Goal: Transaction & Acquisition: Download file/media

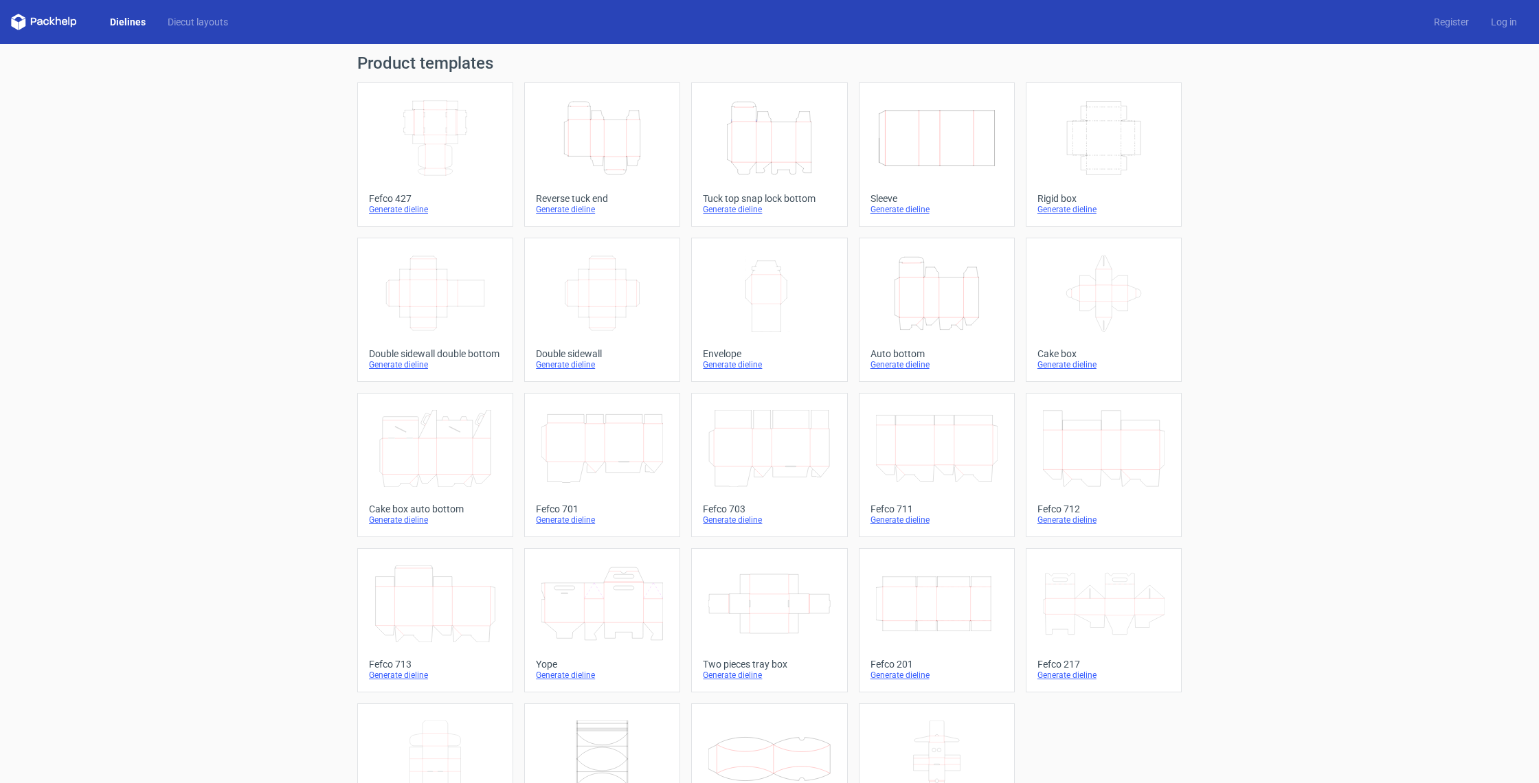
click at [773, 139] on icon "Height Depth Width" at bounding box center [769, 138] width 122 height 77
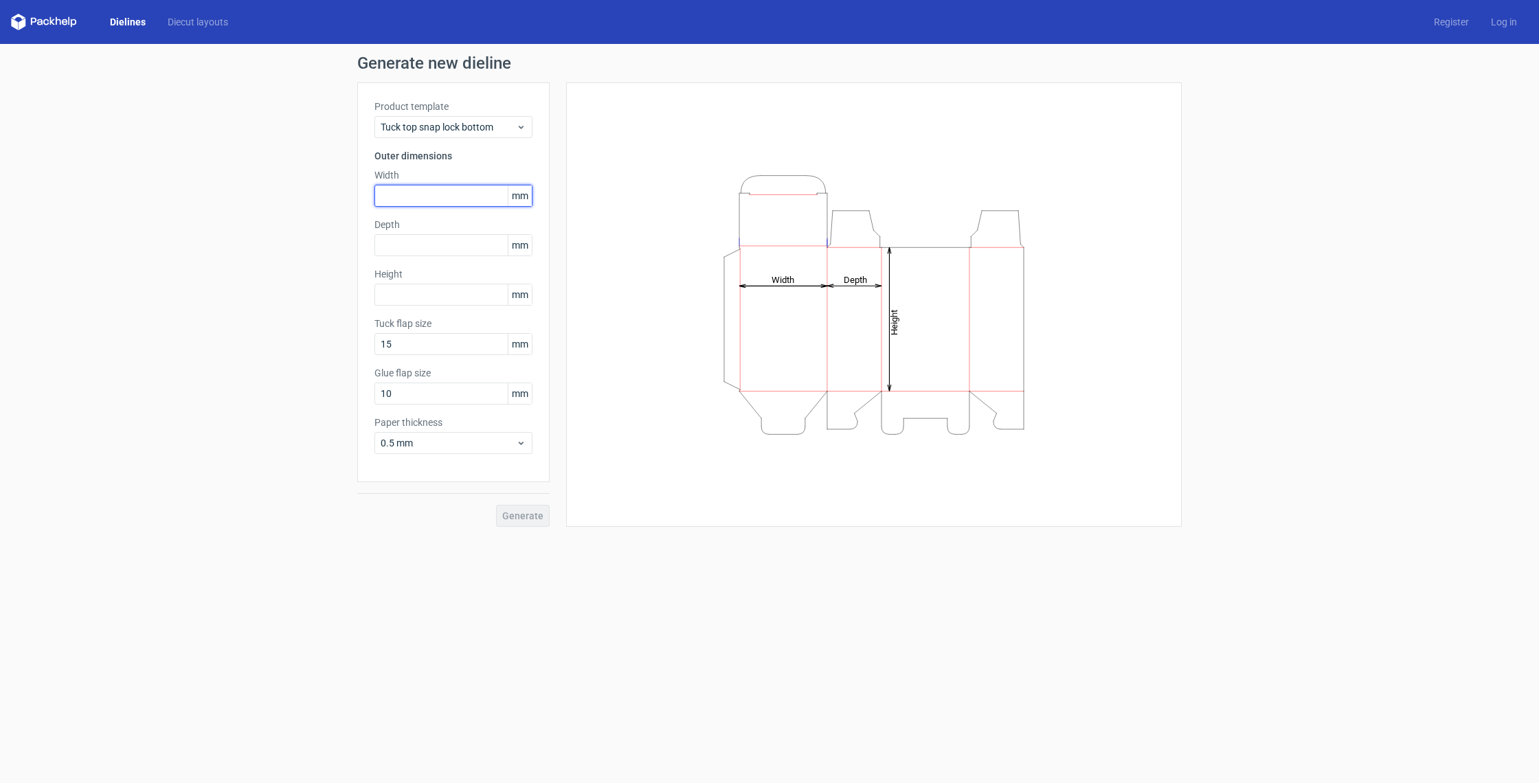
click at [430, 196] on input "text" at bounding box center [453, 196] width 158 height 22
type input "98"
type input "50"
type input "58"
click at [517, 442] on icon at bounding box center [521, 443] width 10 height 11
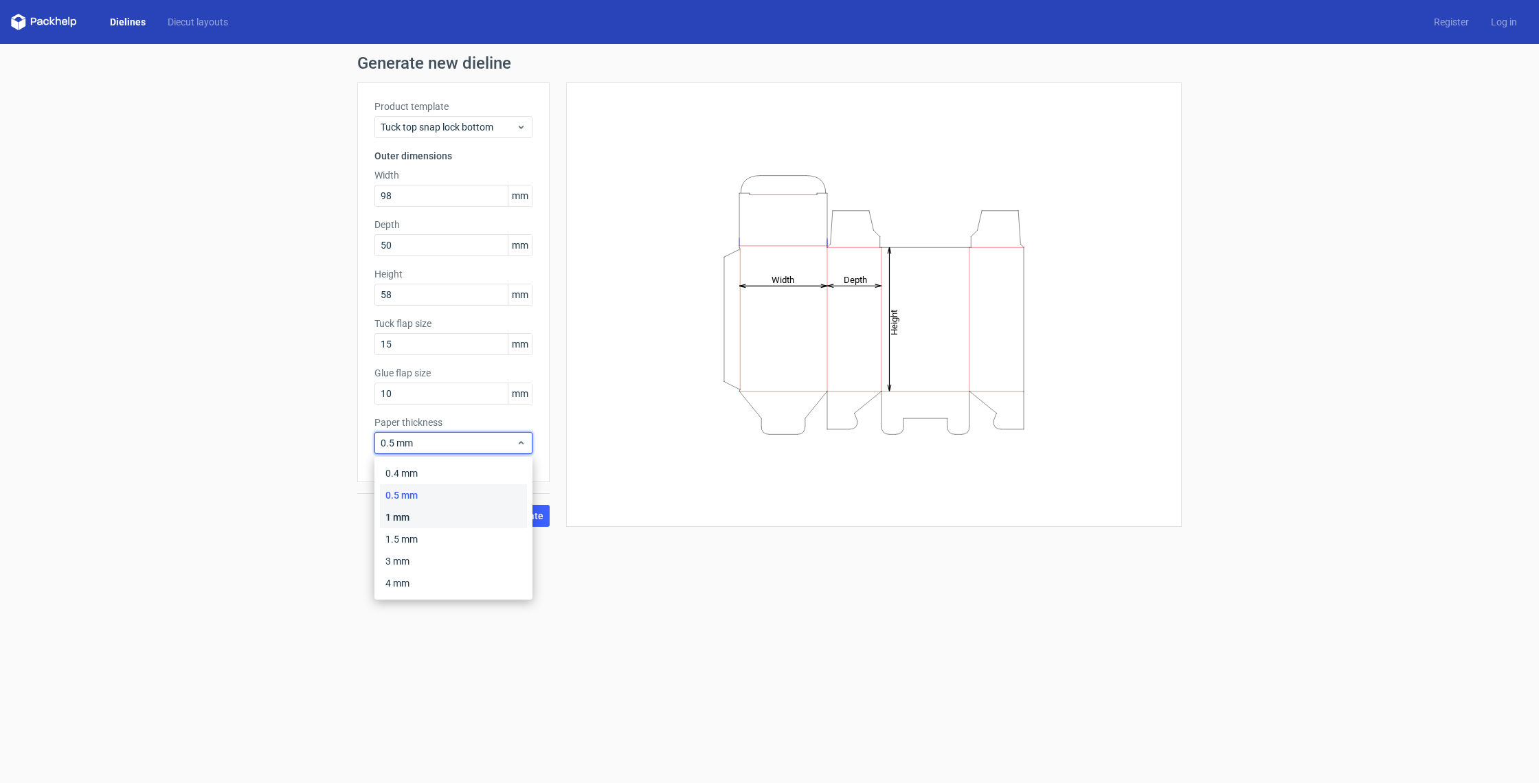
click at [412, 517] on div "1 mm" at bounding box center [453, 517] width 147 height 22
click at [530, 519] on span "Generate" at bounding box center [522, 516] width 41 height 10
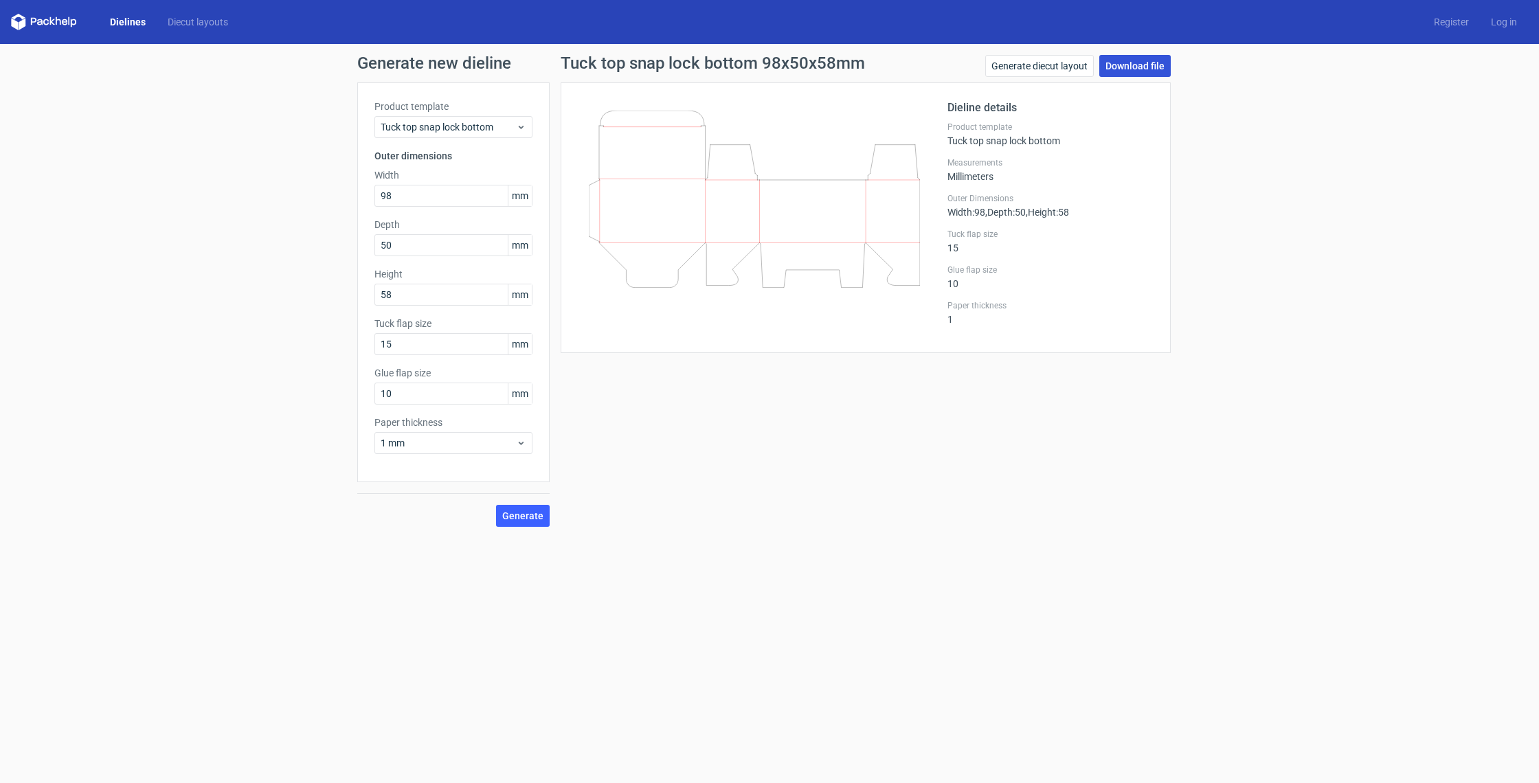
click at [1150, 64] on link "Download file" at bounding box center [1134, 66] width 71 height 22
